Goal: Check status: Check status

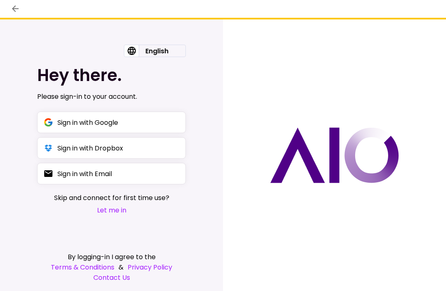
click at [128, 196] on span "Skip and connect for first time use?" at bounding box center [111, 198] width 115 height 10
click at [112, 173] on div "Sign in with Email" at bounding box center [84, 174] width 55 height 10
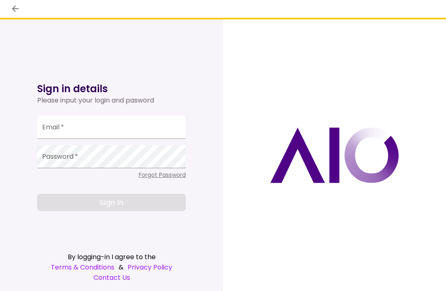
click at [20, 9] on button "back" at bounding box center [15, 9] width 14 height 14
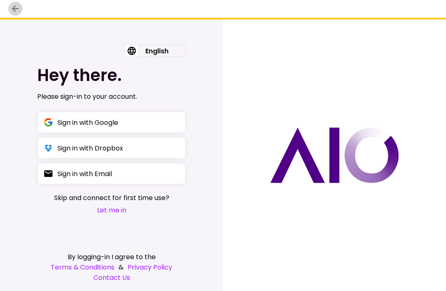
click at [17, 9] on icon "back" at bounding box center [15, 8] width 7 height 7
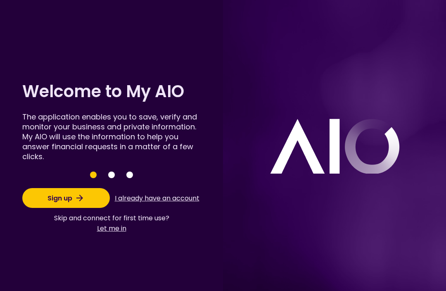
click at [156, 201] on button "I already have an account" at bounding box center [157, 198] width 88 height 16
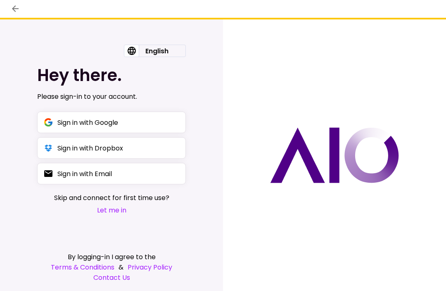
click at [111, 213] on button "Let me in" at bounding box center [111, 210] width 115 height 10
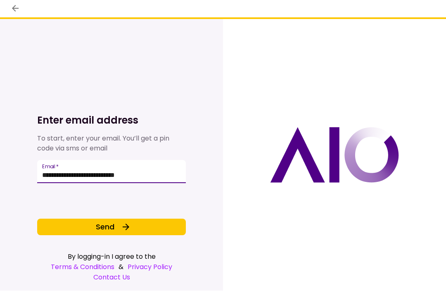
type input "**********"
click at [115, 231] on button "Send" at bounding box center [111, 227] width 149 height 17
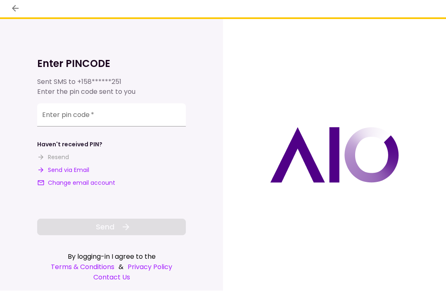
click at [93, 117] on input "**********" at bounding box center [111, 115] width 149 height 23
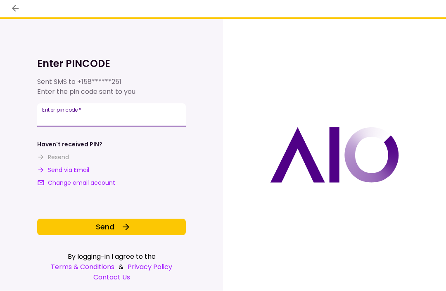
type input "******"
click at [111, 224] on span "Send" at bounding box center [105, 226] width 19 height 11
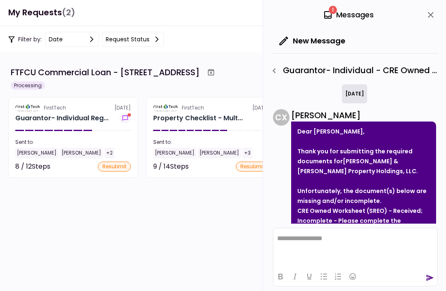
scroll to position [228, 0]
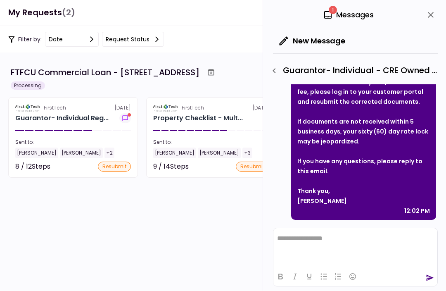
click at [76, 133] on section "FirstTech [DATE] Guarantor- Individual Reg... Sent to: [PERSON_NAME] [PERSON_NA…" at bounding box center [73, 137] width 130 height 81
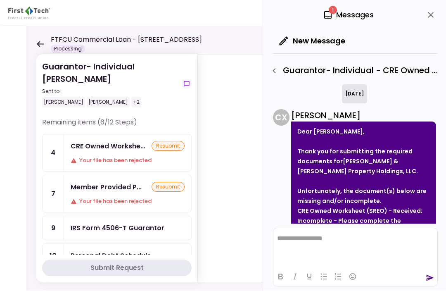
scroll to position [228, 0]
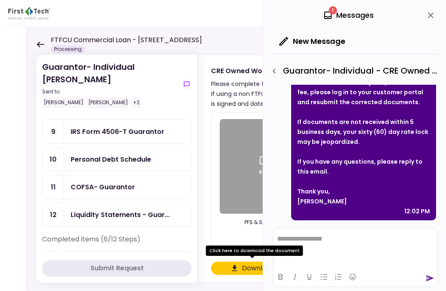
scroll to position [109, 0]
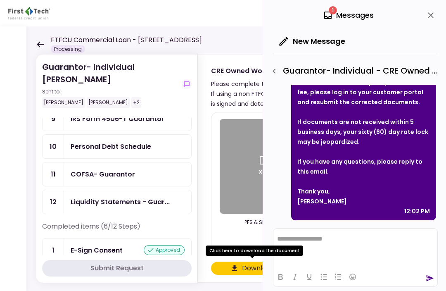
click at [108, 176] on div "COFSA- Guarantor" at bounding box center [103, 174] width 64 height 10
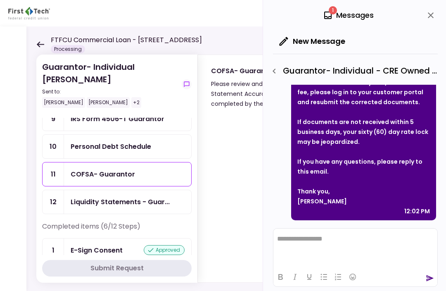
scroll to position [228, 0]
click at [138, 177] on div "COFSA- Guarantor" at bounding box center [128, 174] width 114 height 10
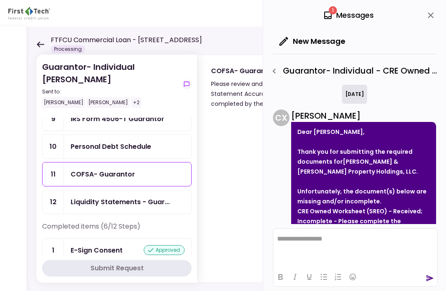
scroll to position [0, 0]
click at [433, 18] on icon "close" at bounding box center [431, 15] width 10 height 10
